Goal: Task Accomplishment & Management: Use online tool/utility

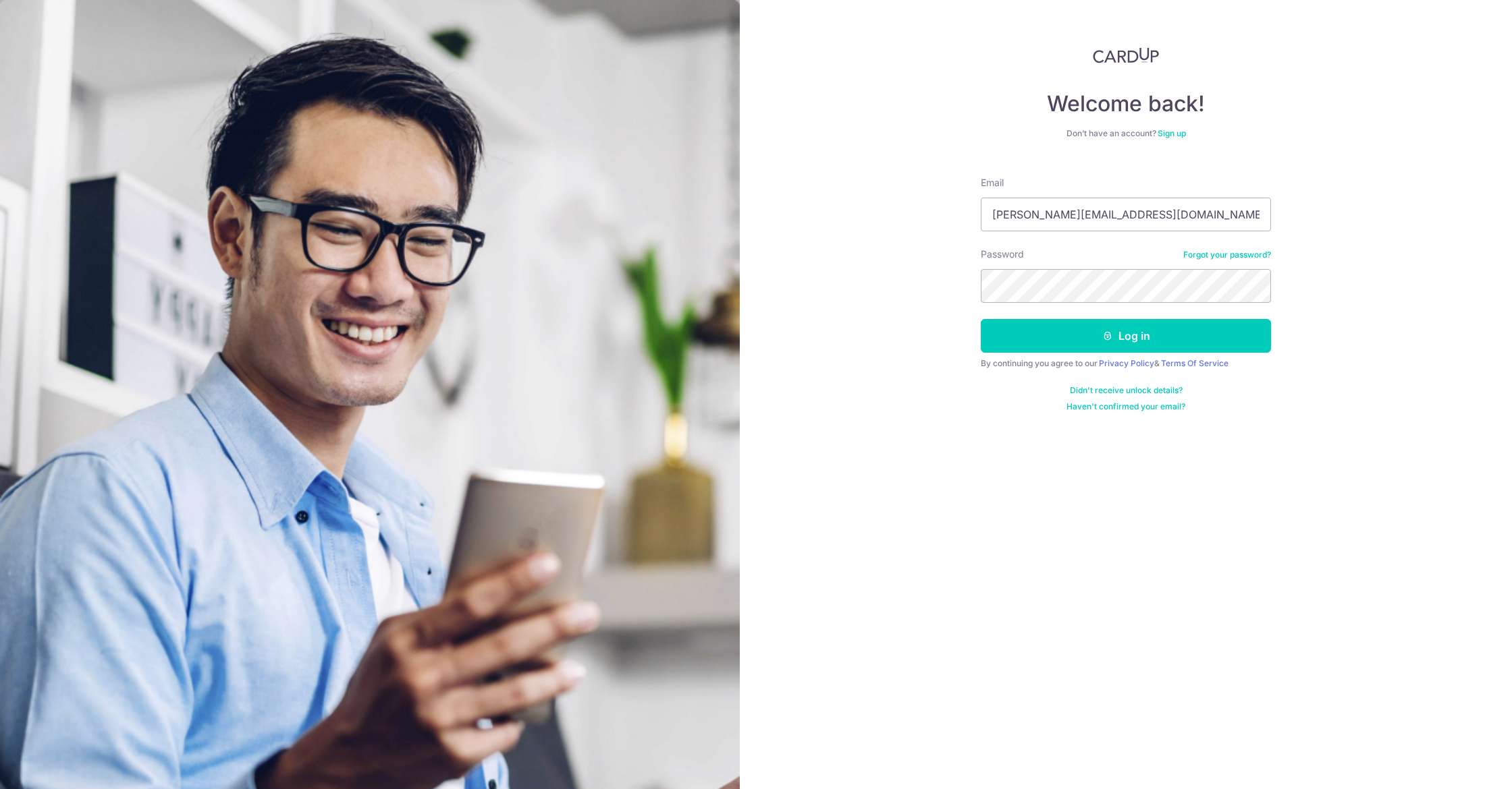
type input "[PERSON_NAME][EMAIL_ADDRESS][DOMAIN_NAME]"
click at [1126, 336] on button "Log in" at bounding box center [1126, 337] width 290 height 34
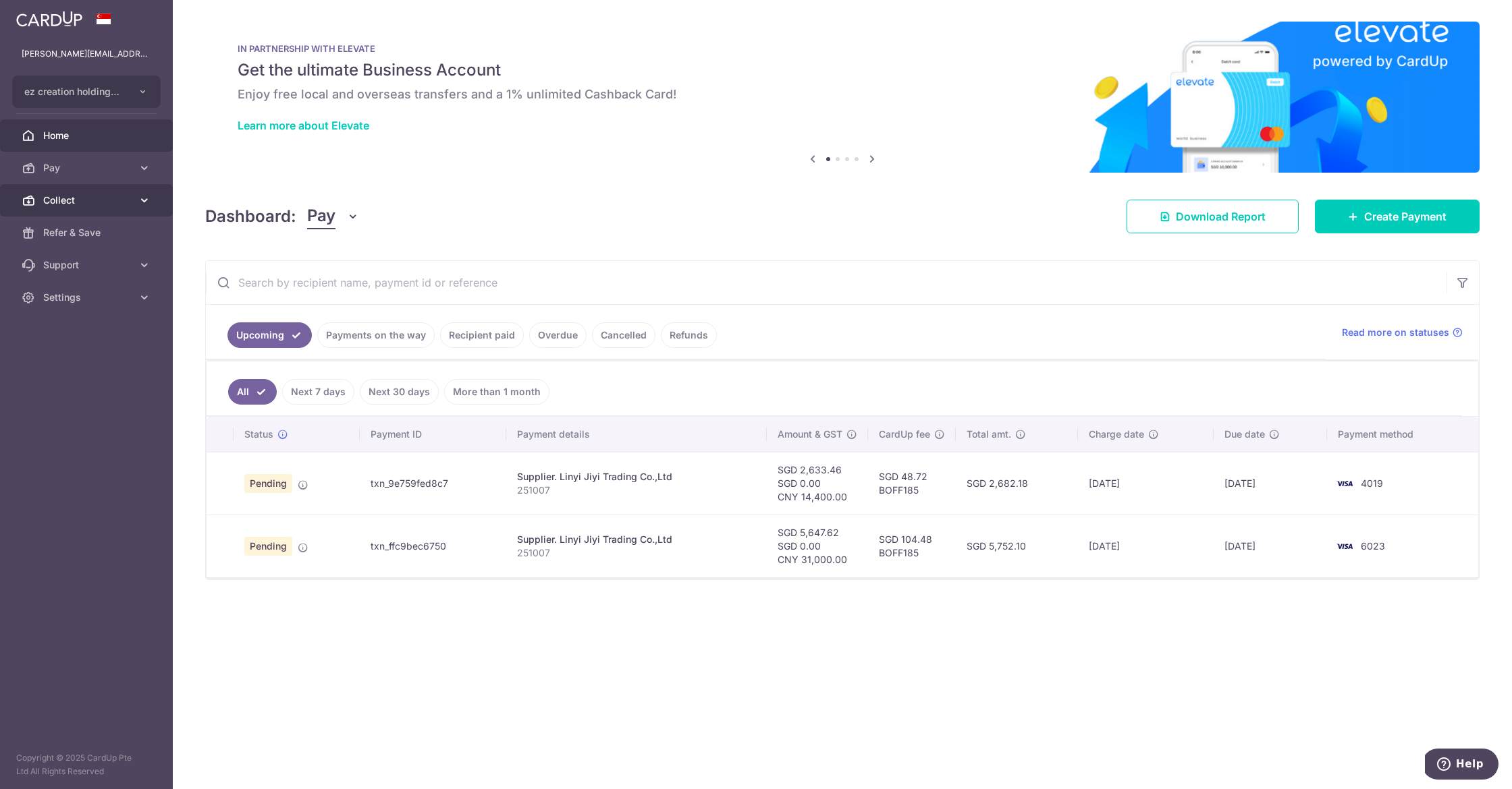
click at [52, 197] on span "Collect" at bounding box center [88, 200] width 89 height 13
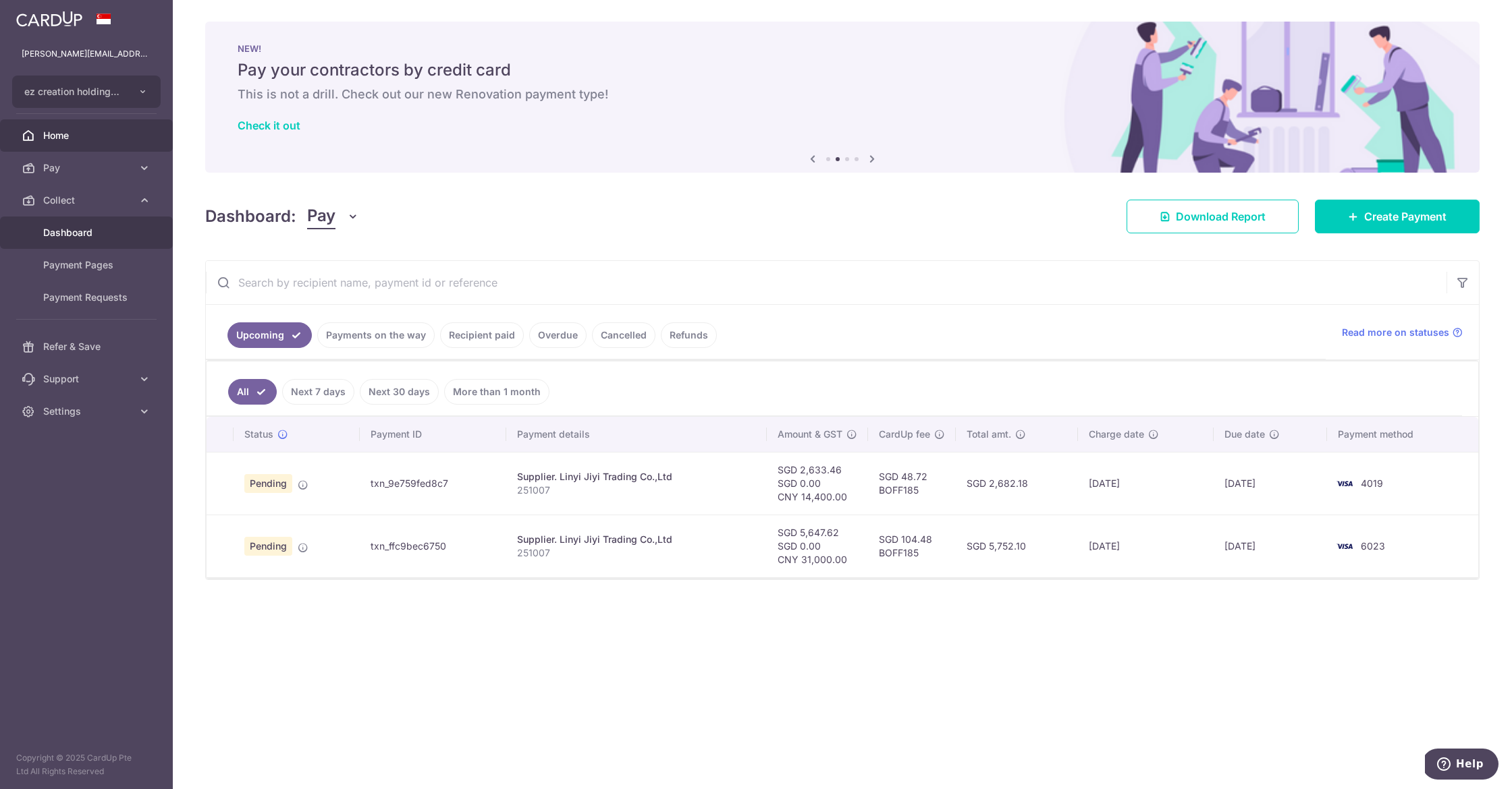
click at [60, 235] on span "Dashboard" at bounding box center [88, 232] width 89 height 13
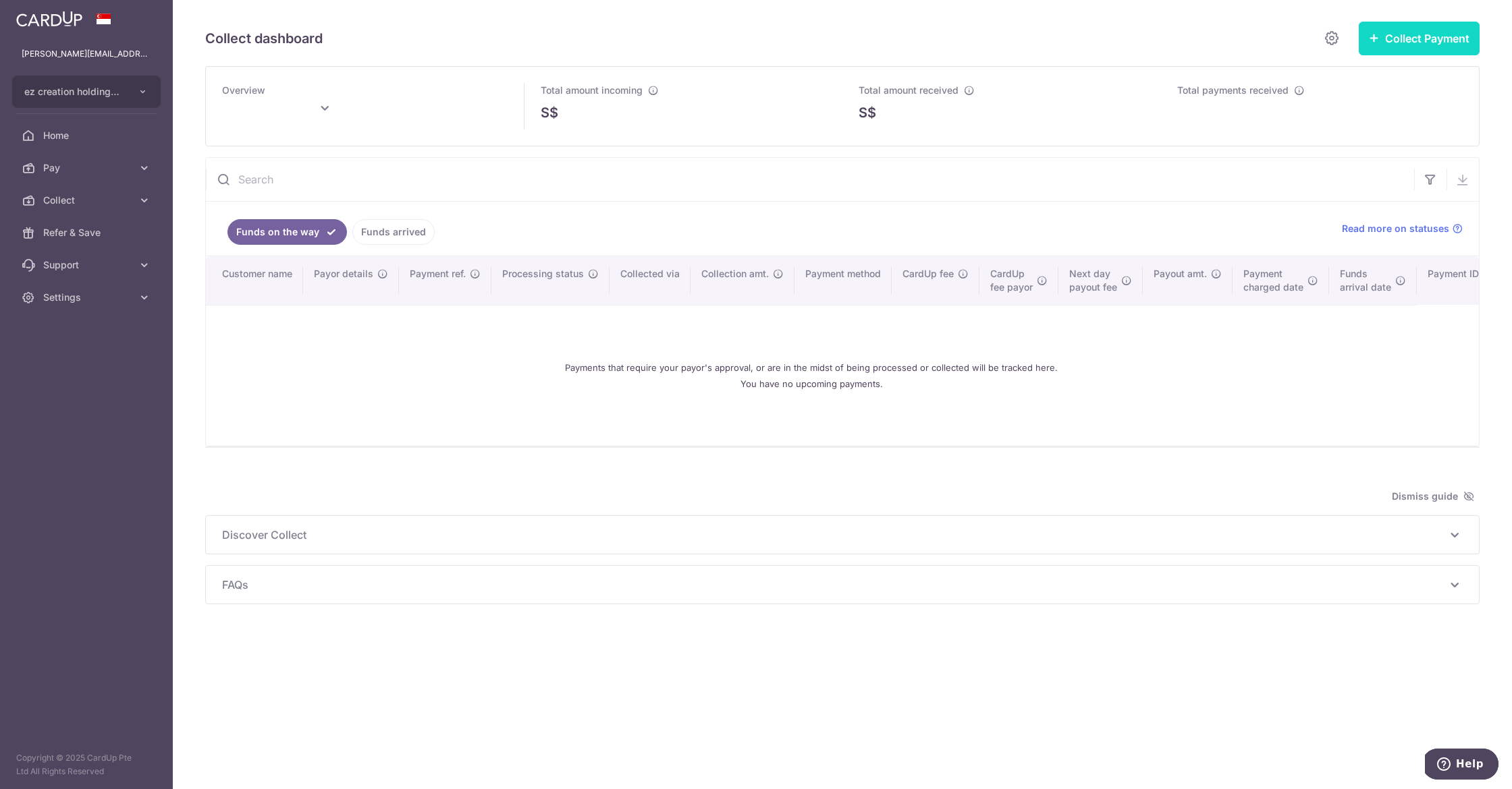
click at [1420, 34] on button "Collect Payment" at bounding box center [1418, 39] width 120 height 34
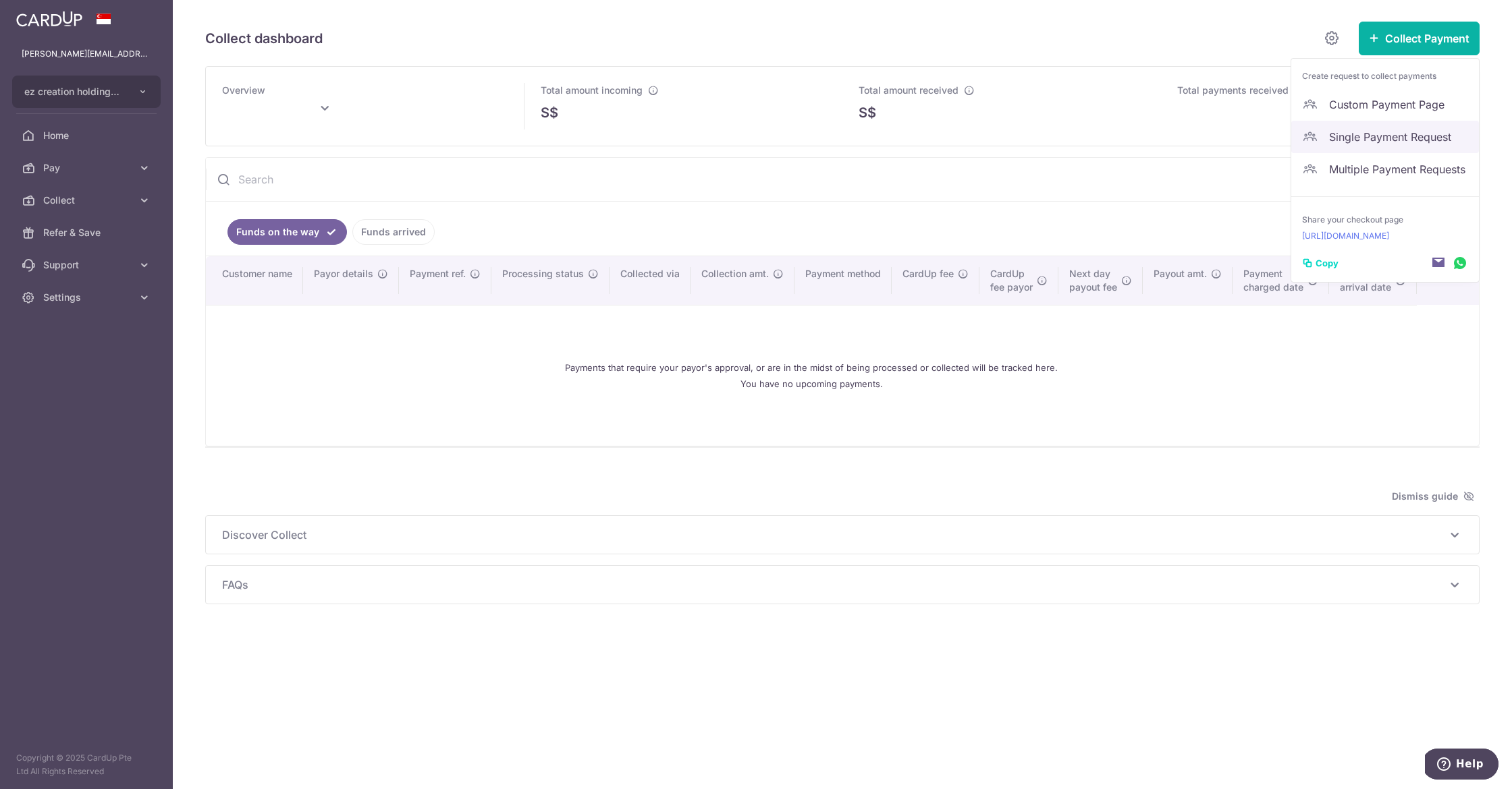
click at [1366, 138] on span "Single Payment Request" at bounding box center [1398, 137] width 139 height 16
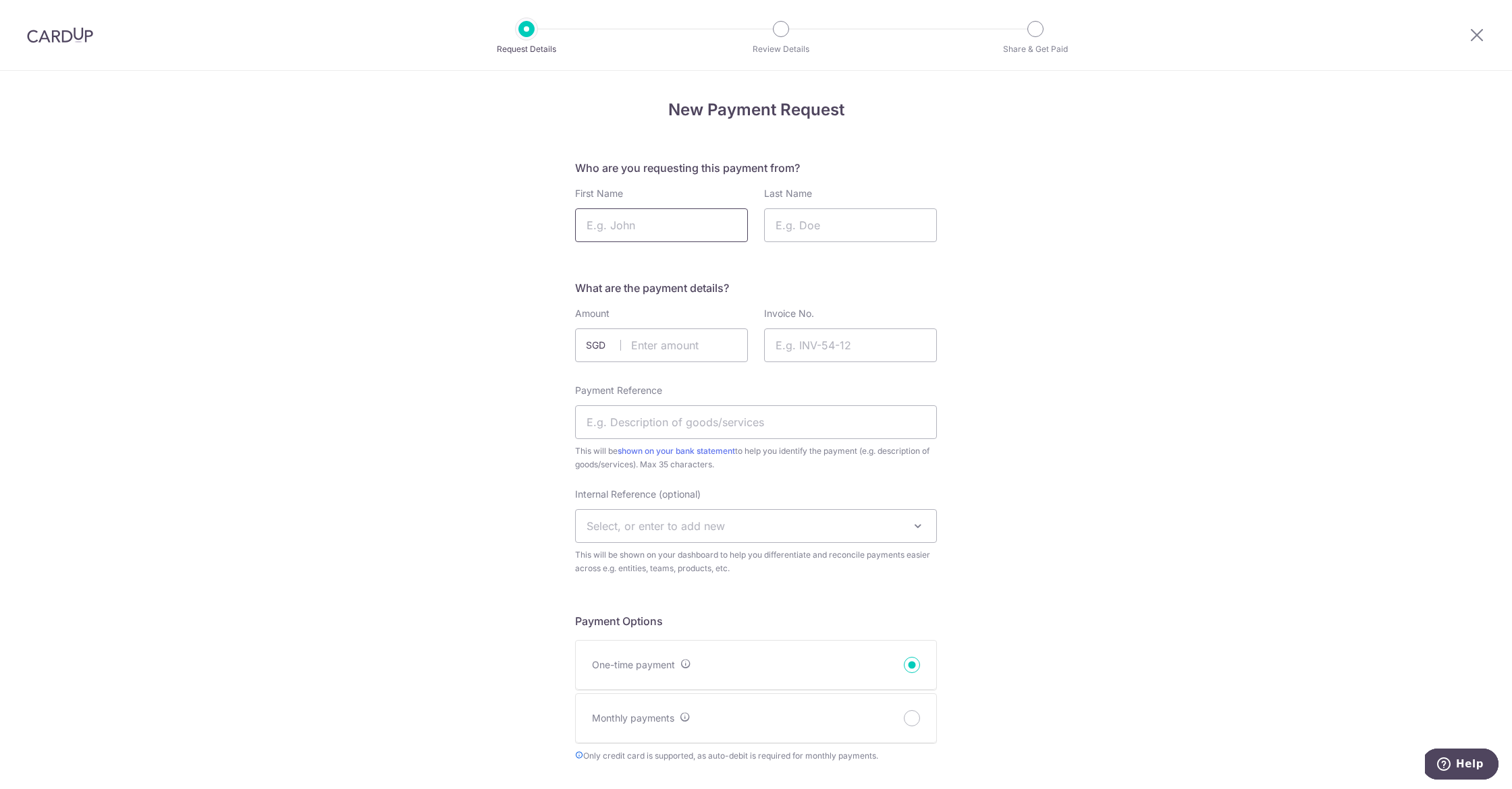
click at [629, 226] on input "First Name" at bounding box center [661, 226] width 173 height 34
type input "Zen"
click at [804, 228] on input "Last Name" at bounding box center [850, 226] width 173 height 34
type input "Eng"
click at [639, 347] on input "text" at bounding box center [661, 345] width 173 height 34
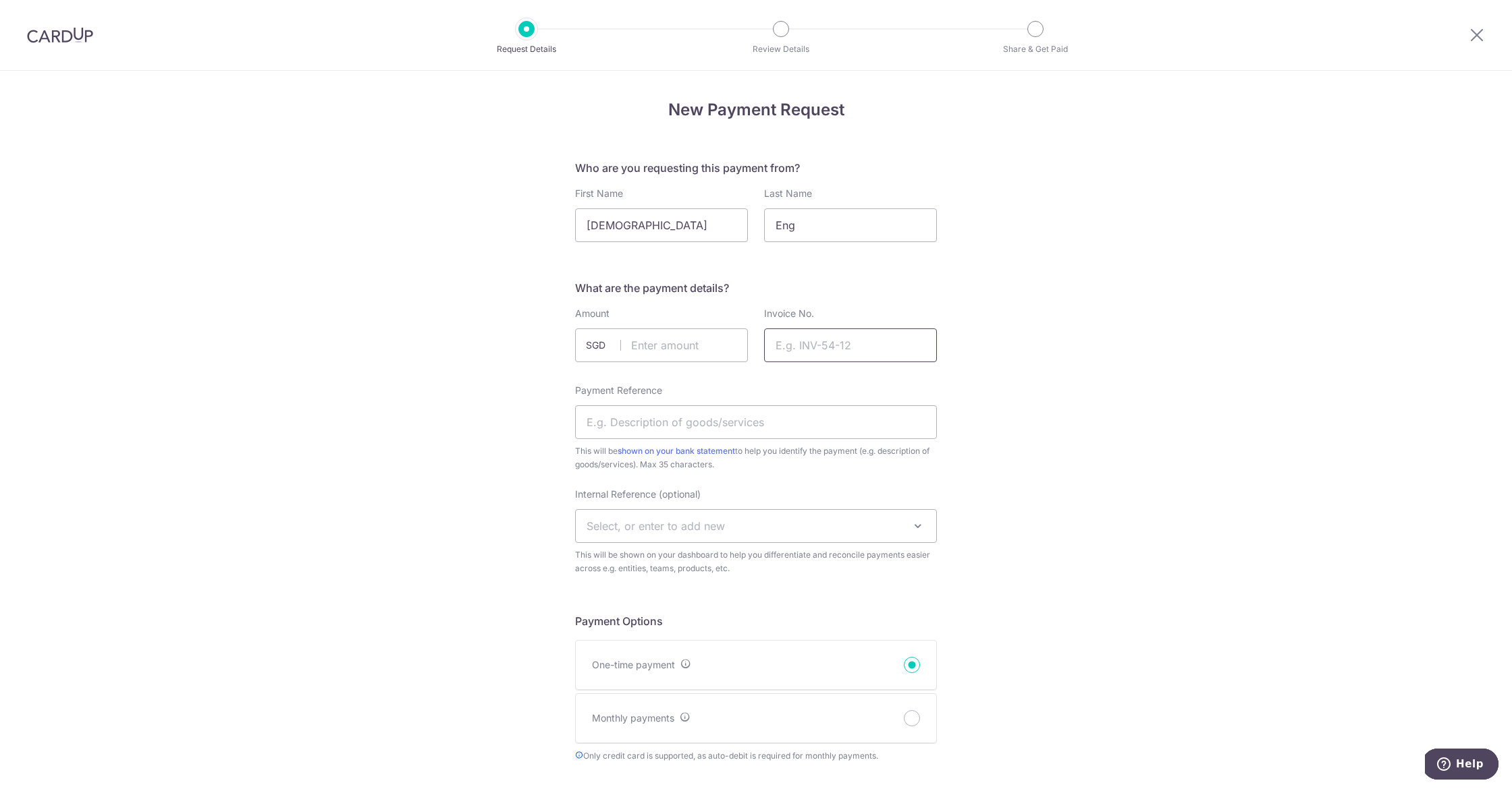
click at [808, 341] on input "Invoice No." at bounding box center [850, 345] width 173 height 34
type input "1401"
click at [670, 342] on input "text" at bounding box center [661, 345] width 173 height 34
type input "2"
type input "425.10"
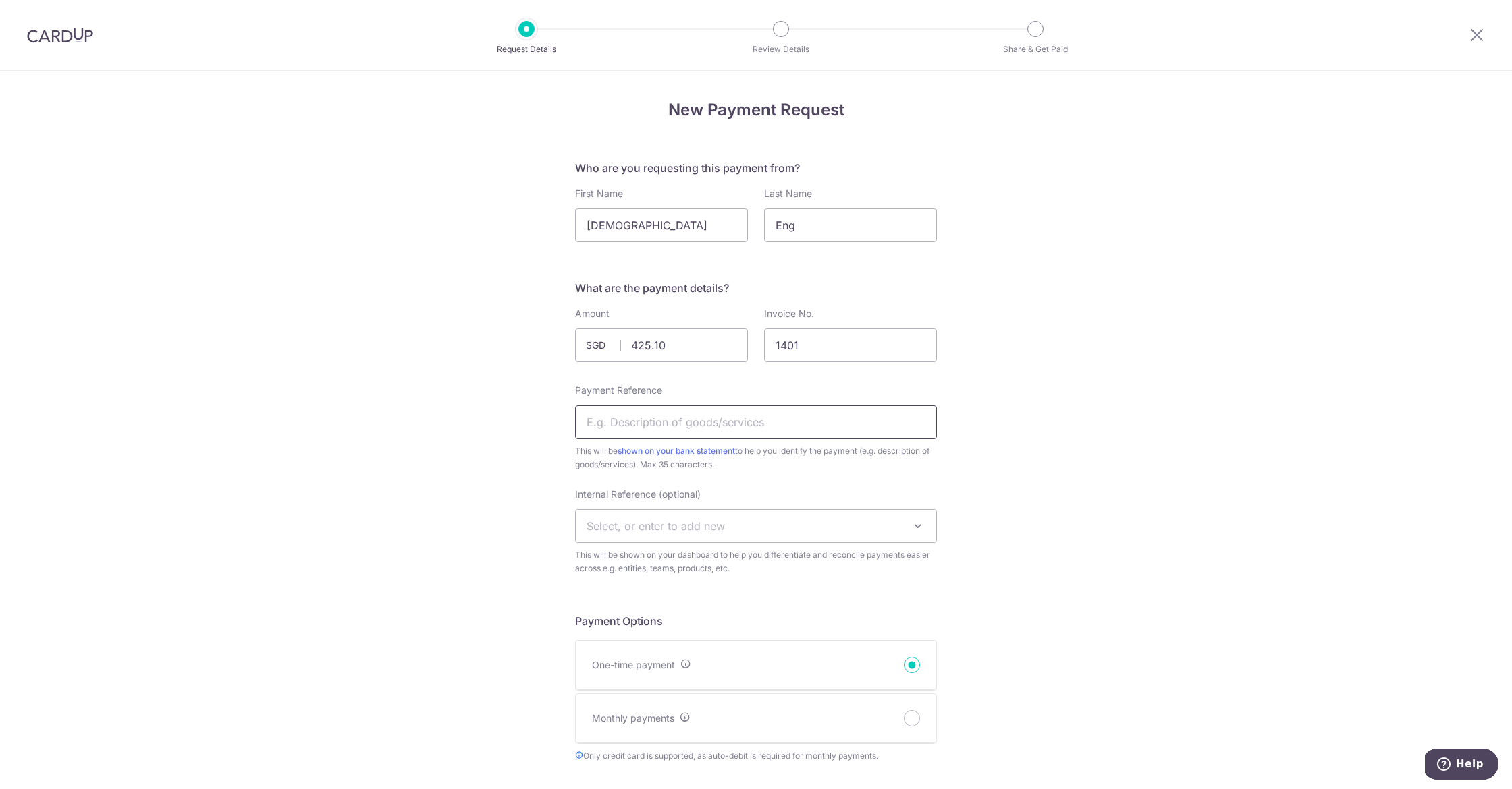
click at [648, 424] on input "Payment Reference" at bounding box center [755, 423] width 361 height 34
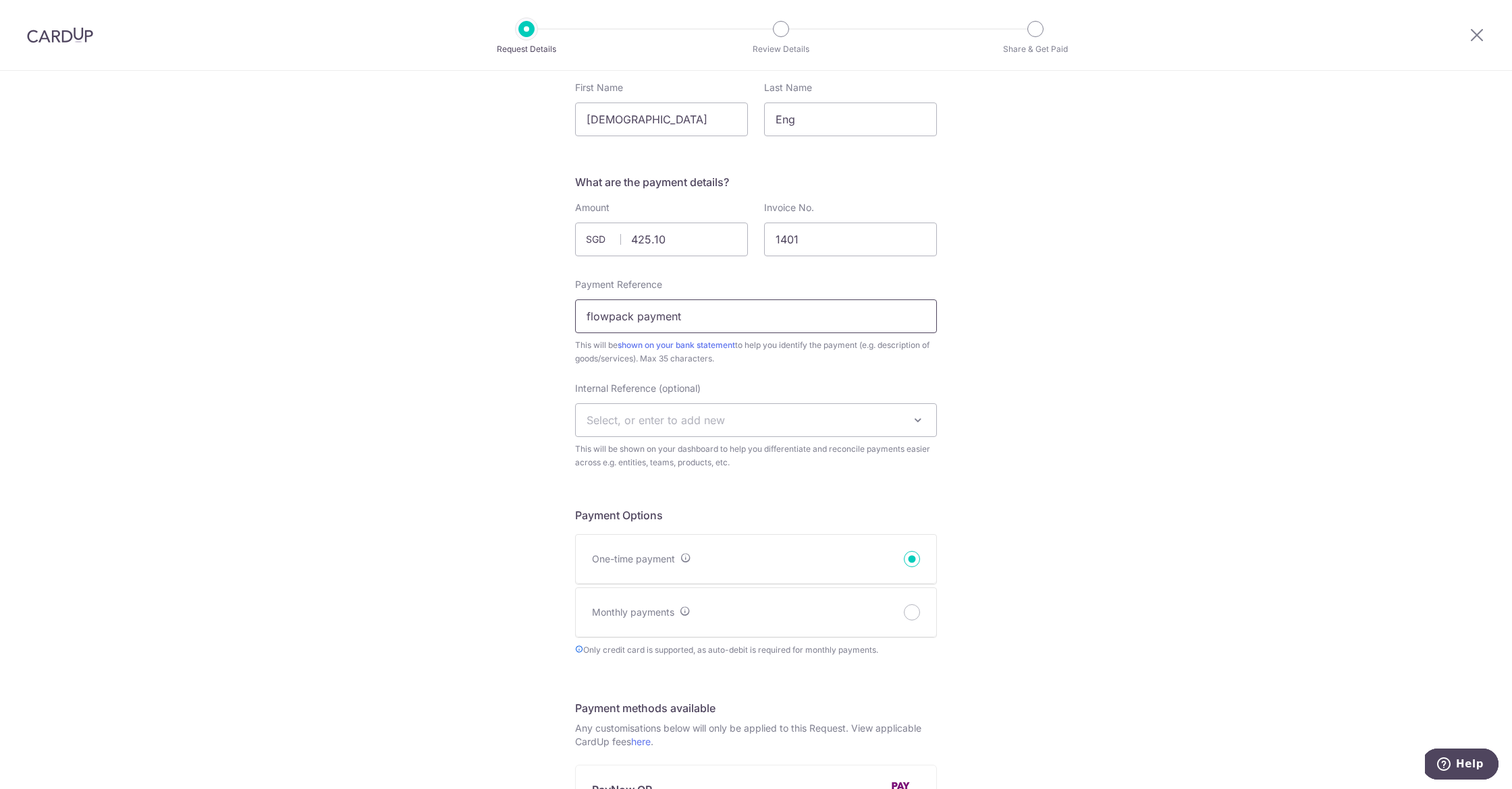
scroll to position [103, 0]
click at [634, 316] on input "flowpack payment" at bounding box center [755, 320] width 361 height 34
click at [609, 319] on input "flowpacks payment" at bounding box center [755, 320] width 361 height 34
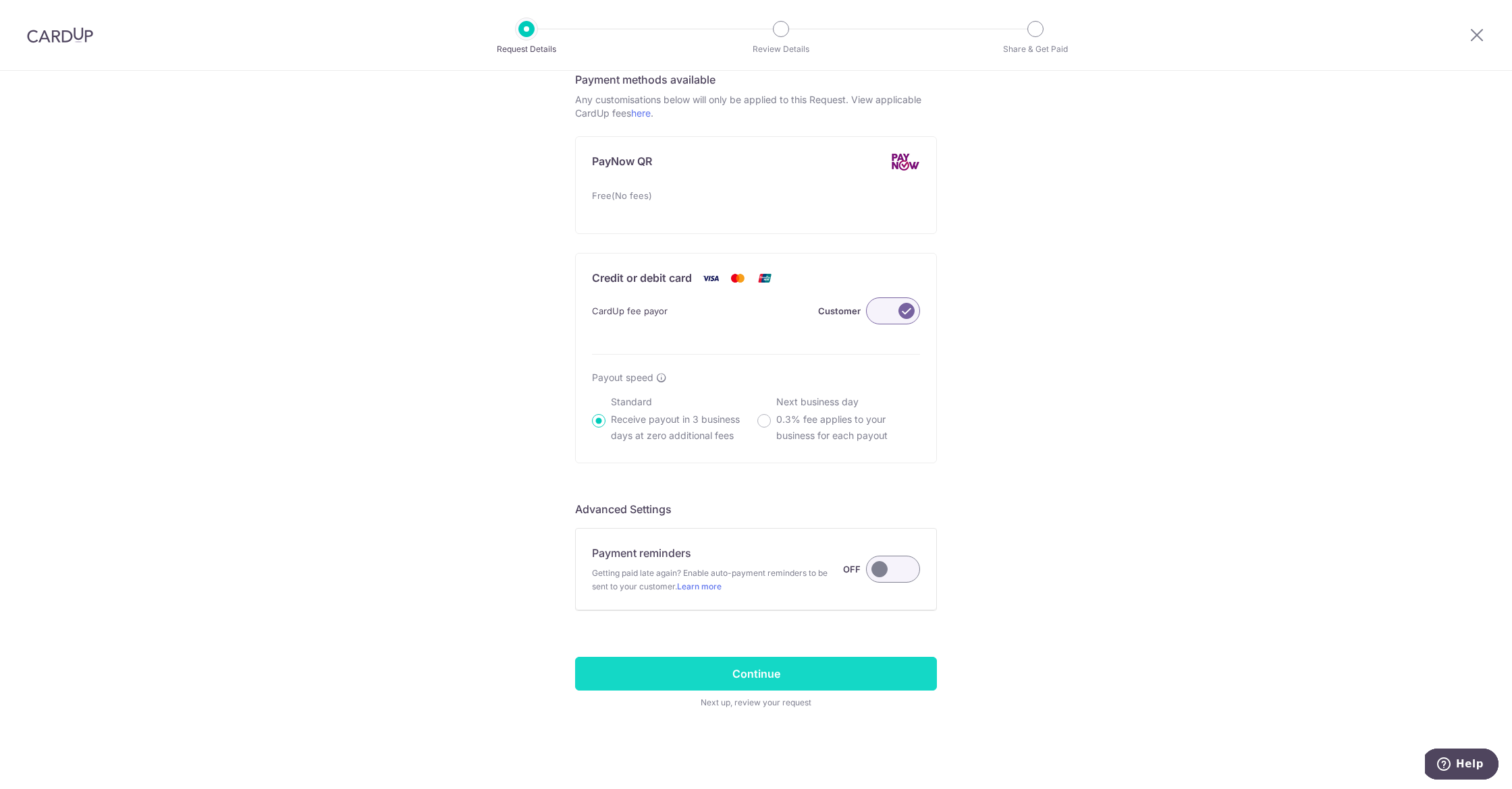
scroll to position [735, 0]
type input "flow packs payment"
click at [754, 674] on input "Continue" at bounding box center [755, 674] width 361 height 34
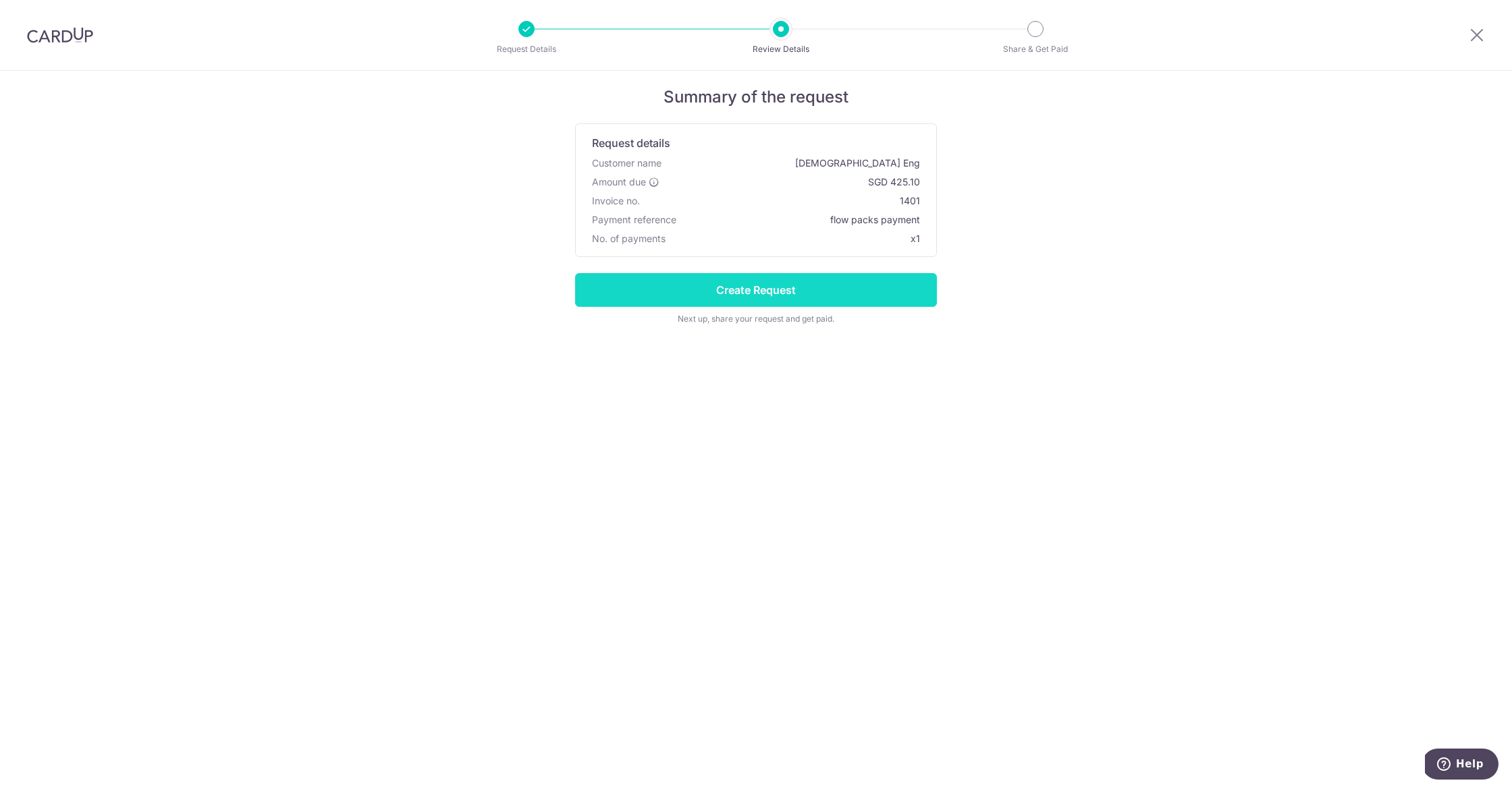
click at [755, 291] on input "Create Request" at bounding box center [755, 290] width 361 height 34
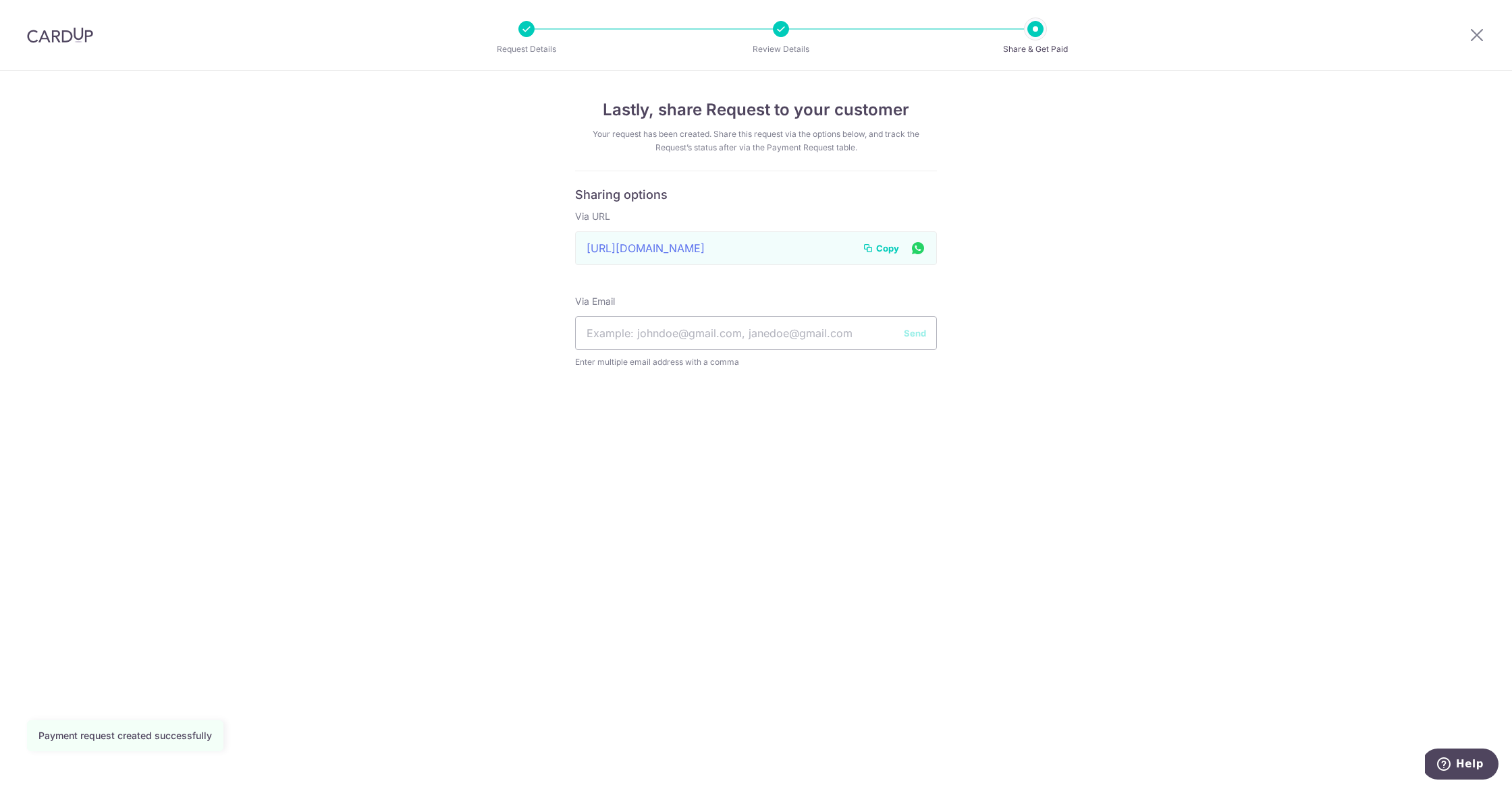
click at [892, 249] on span "Copy" at bounding box center [887, 248] width 23 height 13
